Goal: Find specific page/section

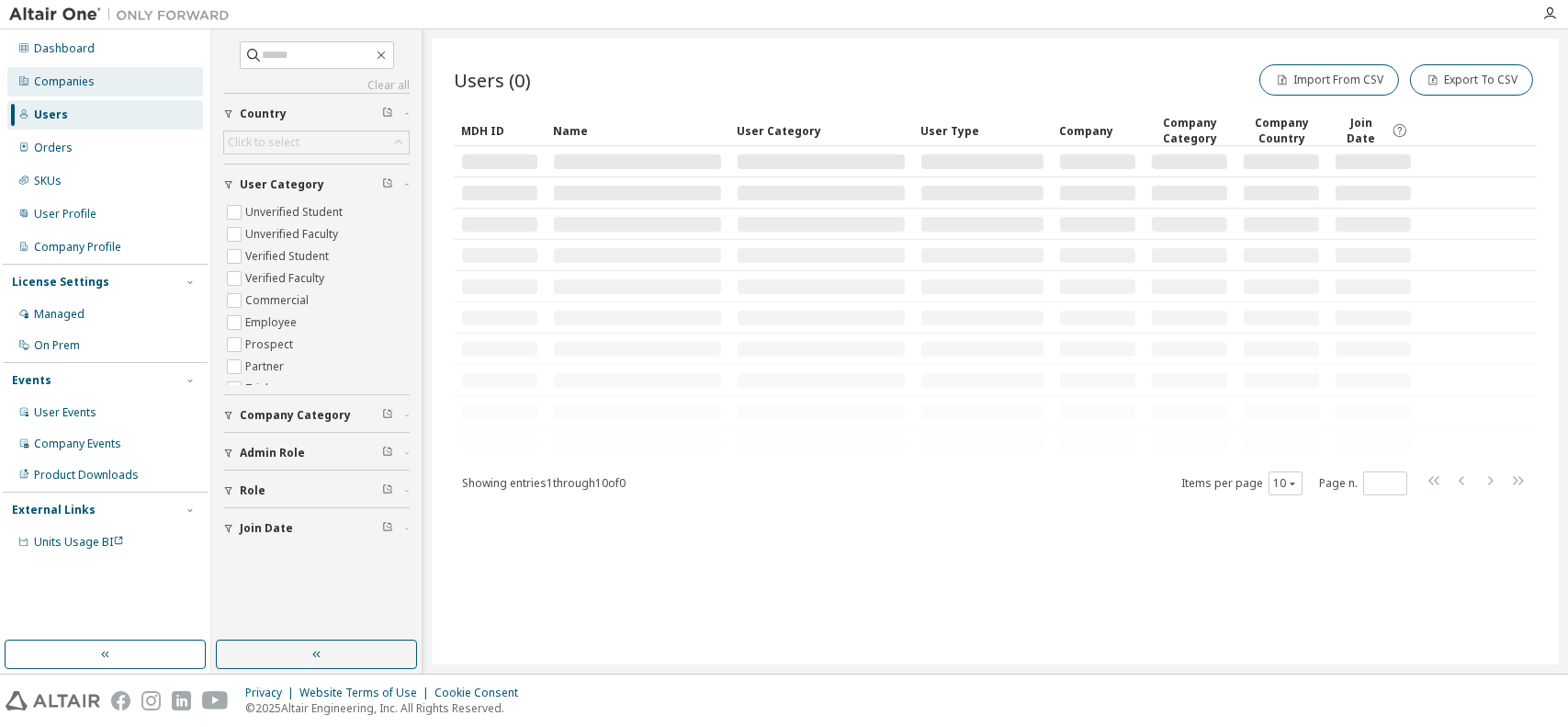
click at [88, 89] on div "Companies" at bounding box center [105, 82] width 195 height 29
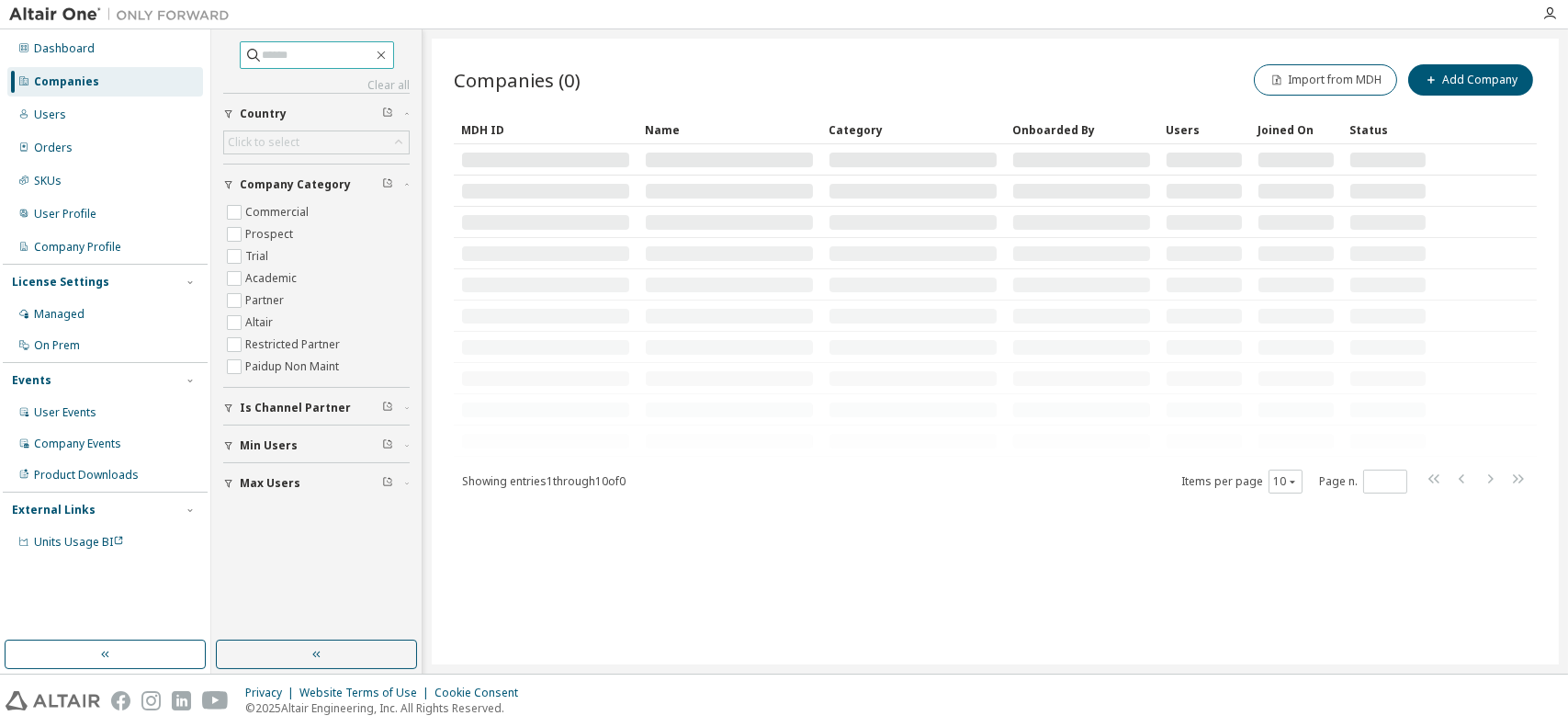
click at [324, 58] on input "text" at bounding box center [318, 54] width 110 height 18
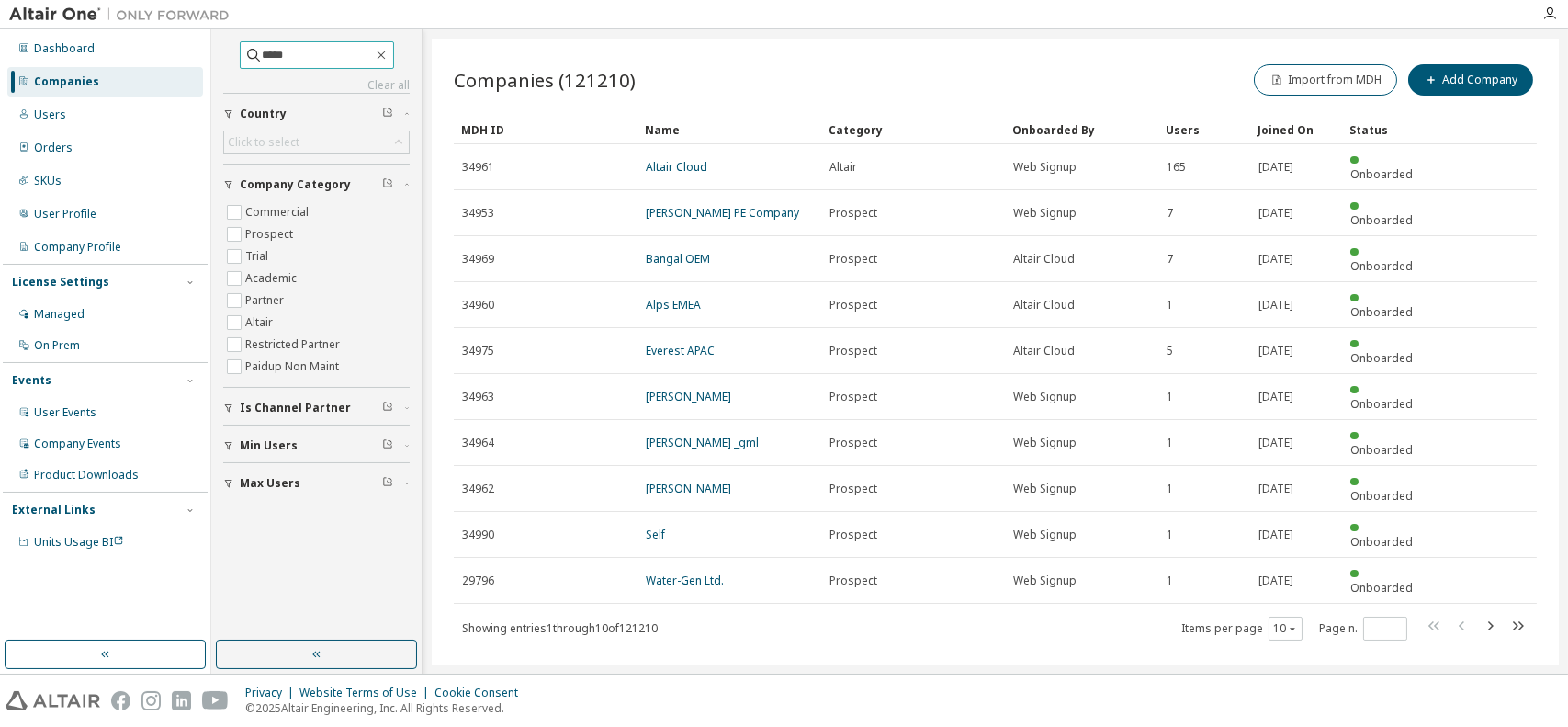
type input "*****"
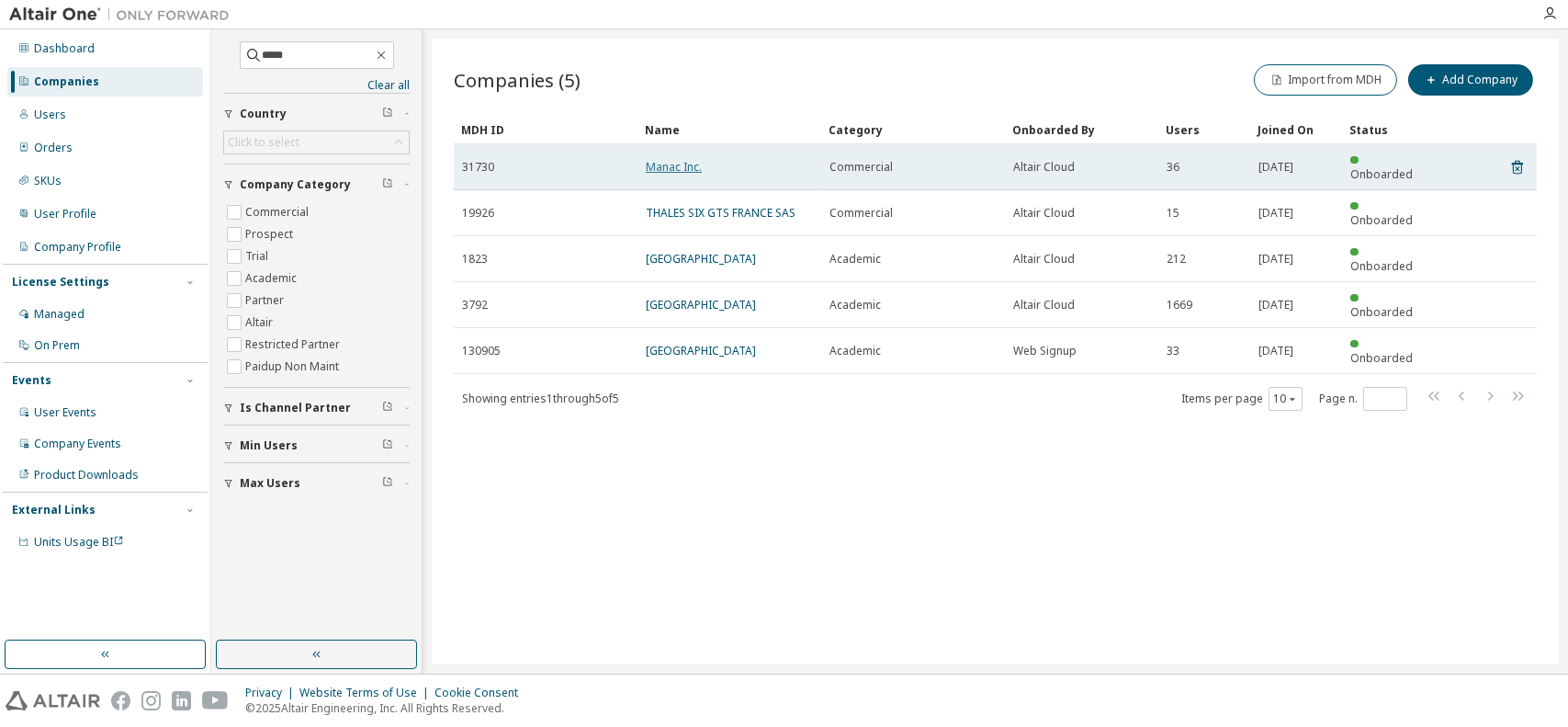
click at [681, 158] on link "Manac Inc." at bounding box center [673, 166] width 56 height 15
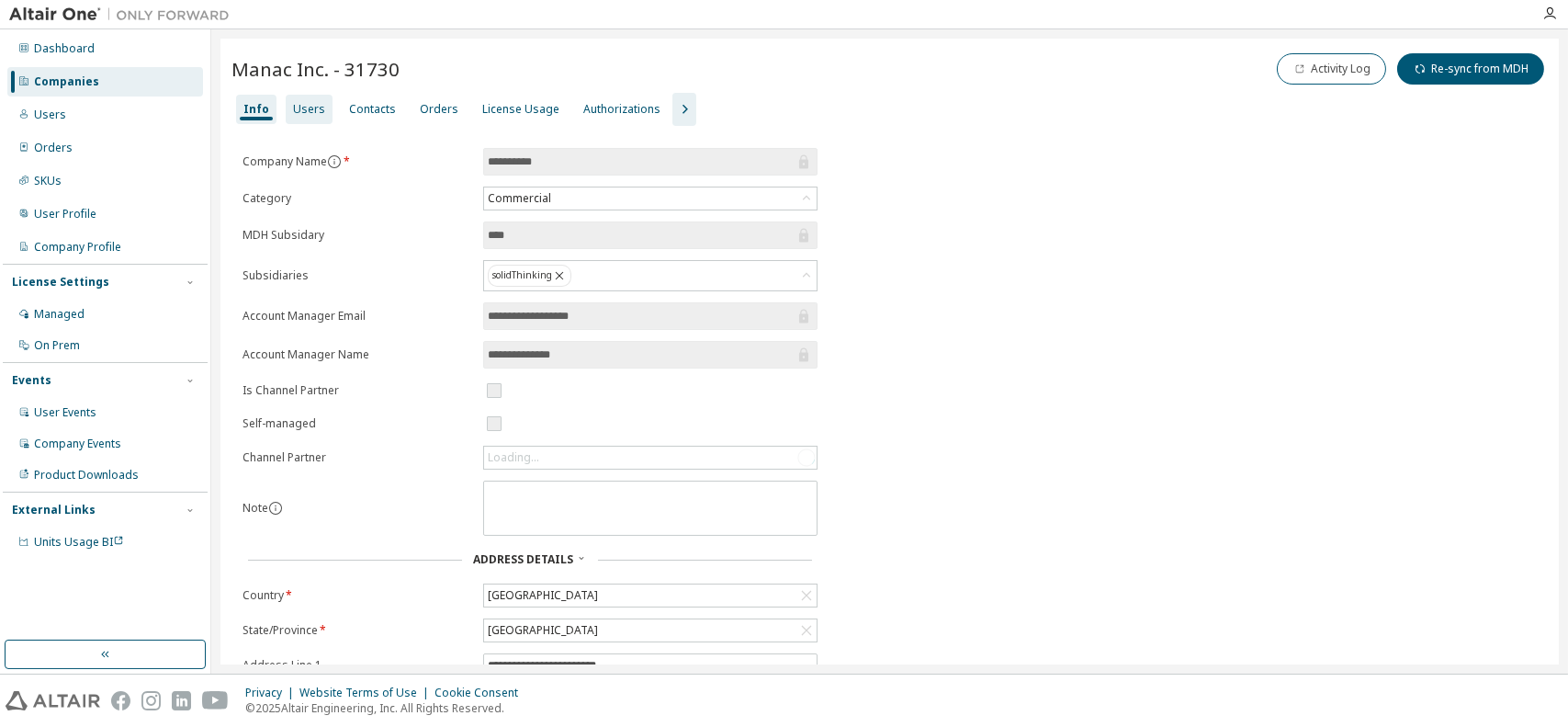
click at [305, 109] on div "Users" at bounding box center [309, 108] width 32 height 14
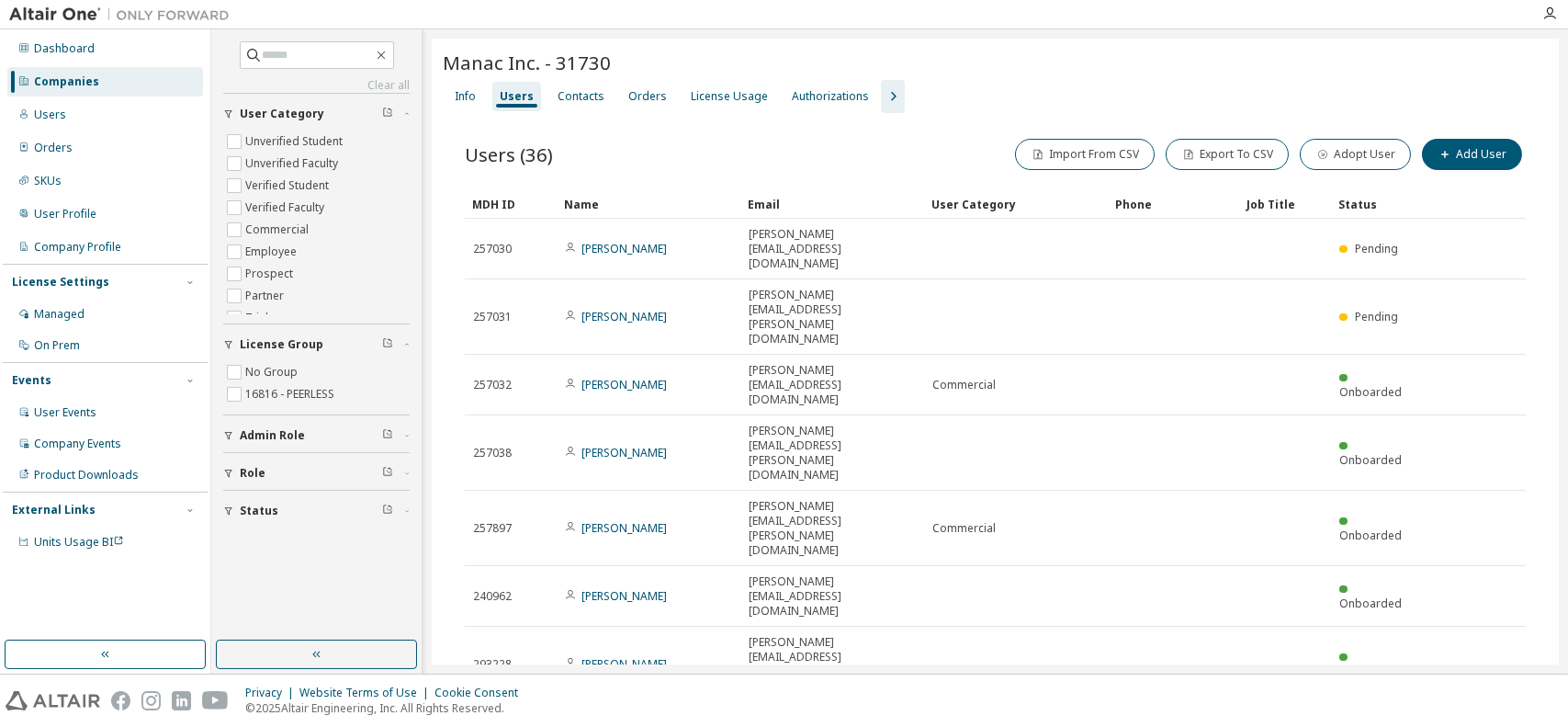
type input "*"
